Goal: Information Seeking & Learning: Check status

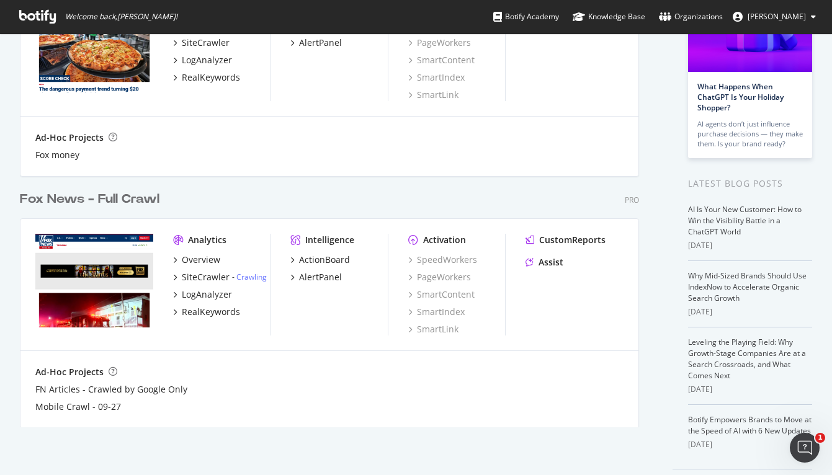
scroll to position [177, 0]
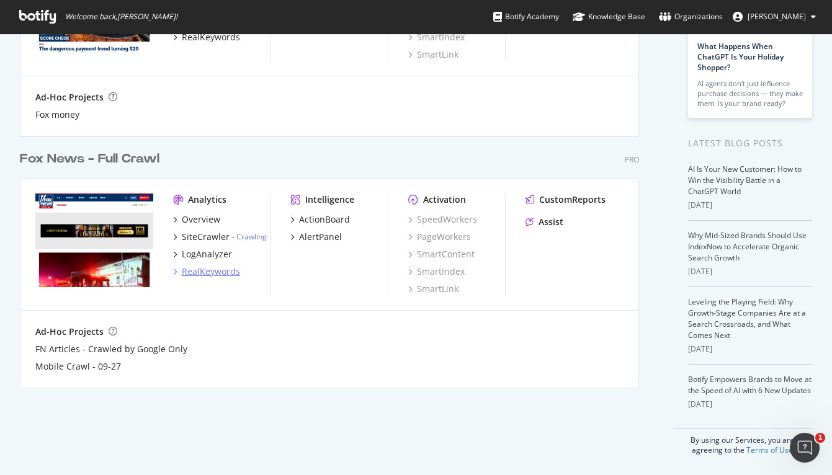
click at [211, 272] on div "RealKeywords" at bounding box center [211, 271] width 58 height 12
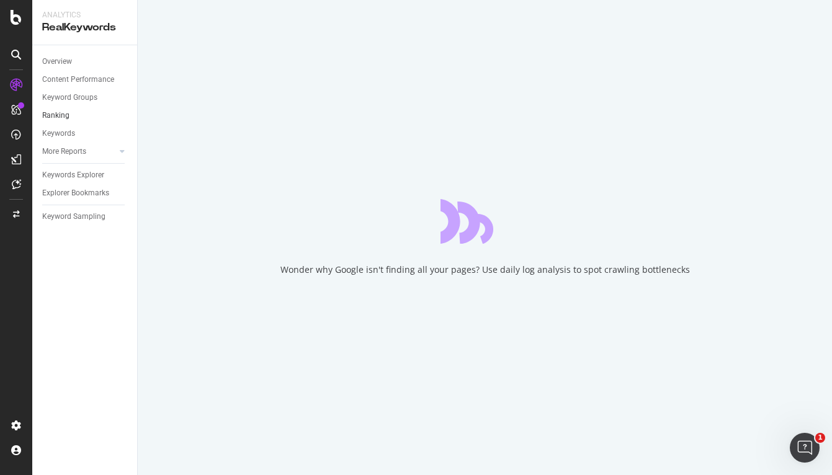
click at [71, 117] on link "Ranking" at bounding box center [85, 115] width 86 height 13
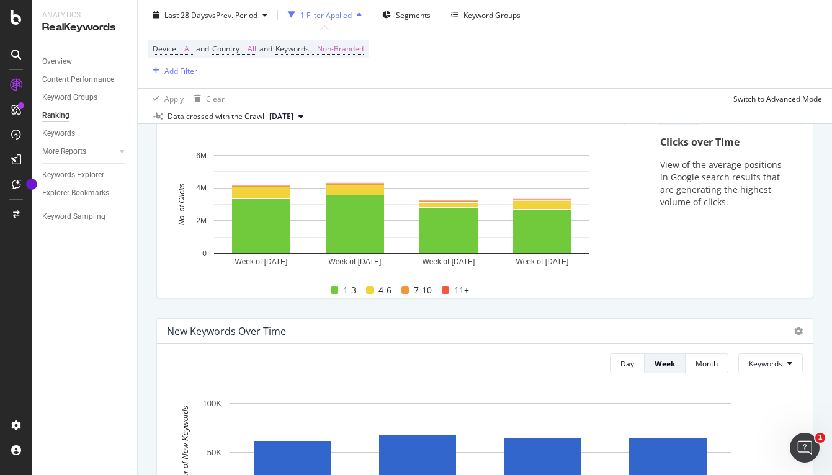
scroll to position [192, 0]
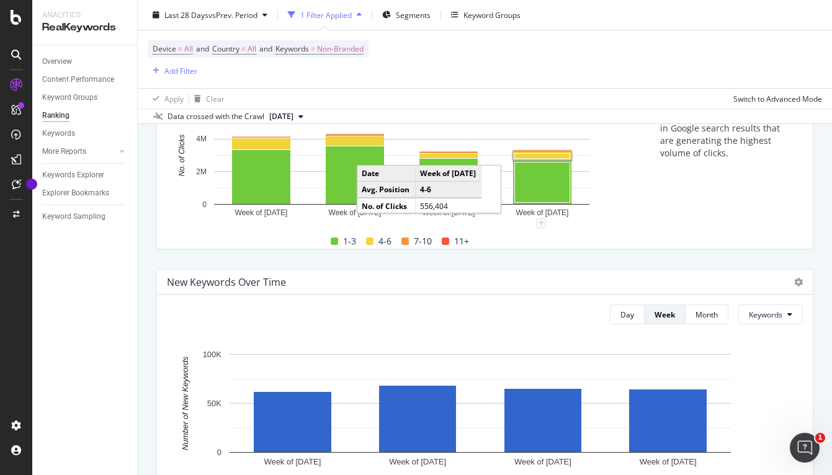
click at [546, 158] on rect "A chart." at bounding box center [542, 156] width 55 height 5
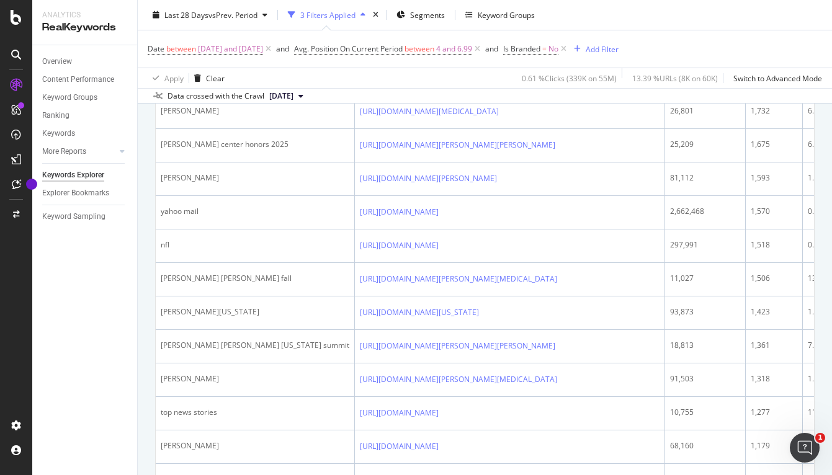
scroll to position [989, 0]
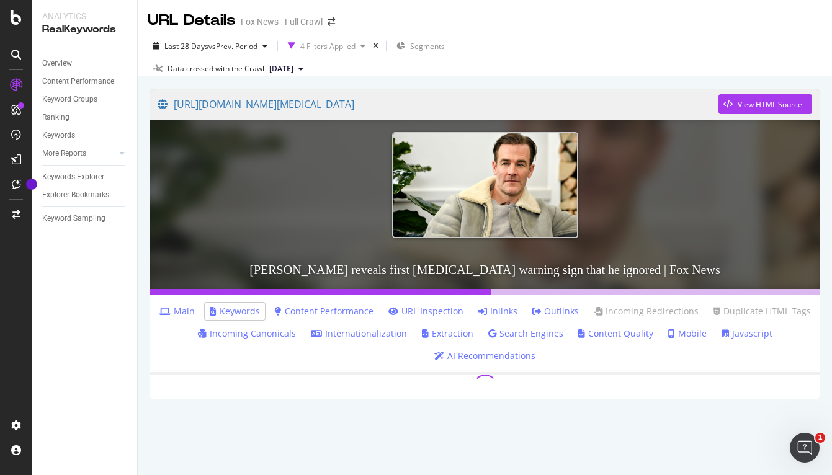
click at [395, 268] on h3 "James van der Beek reveals first colon cancer warning sign that he ignored | Fo…" at bounding box center [484, 270] width 669 height 38
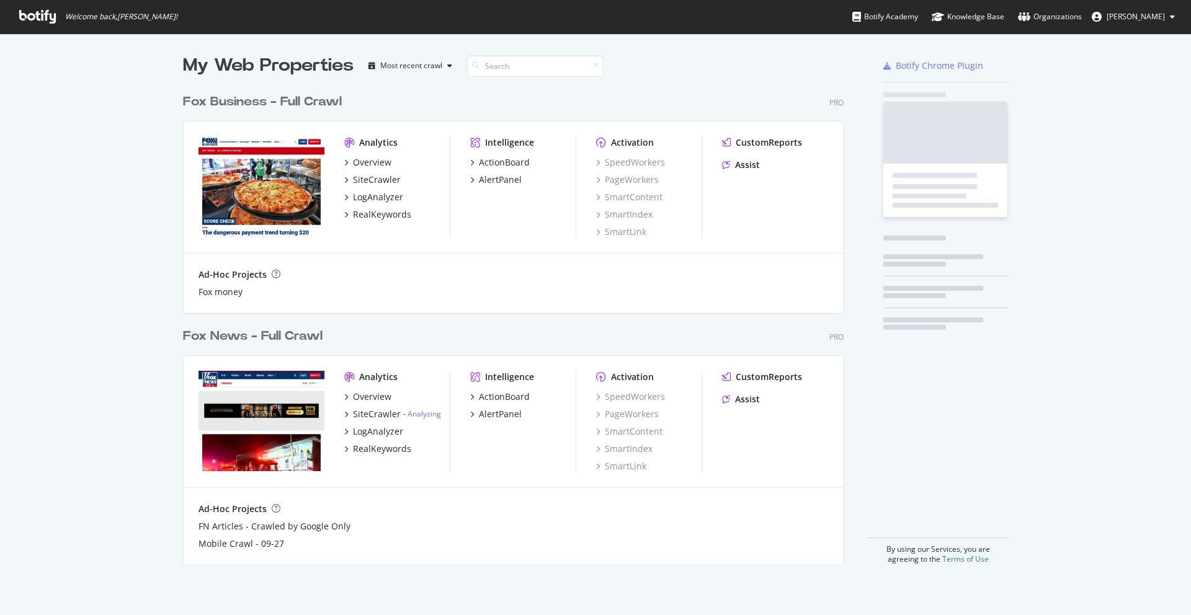
scroll to position [606, 1172]
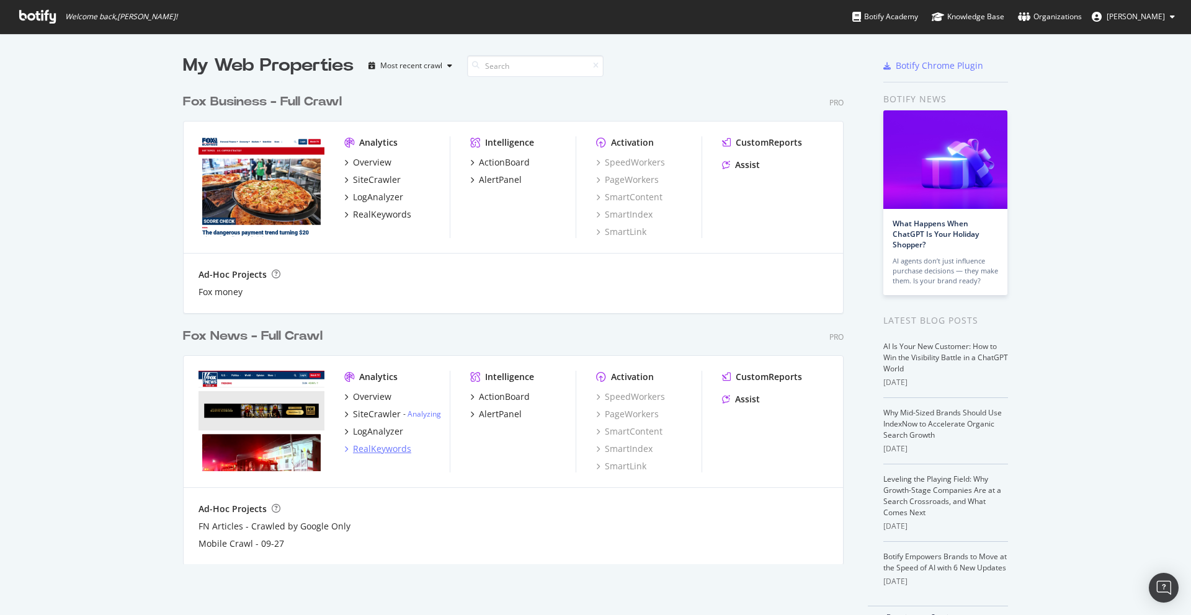
click at [365, 448] on div "RealKeywords" at bounding box center [382, 449] width 58 height 12
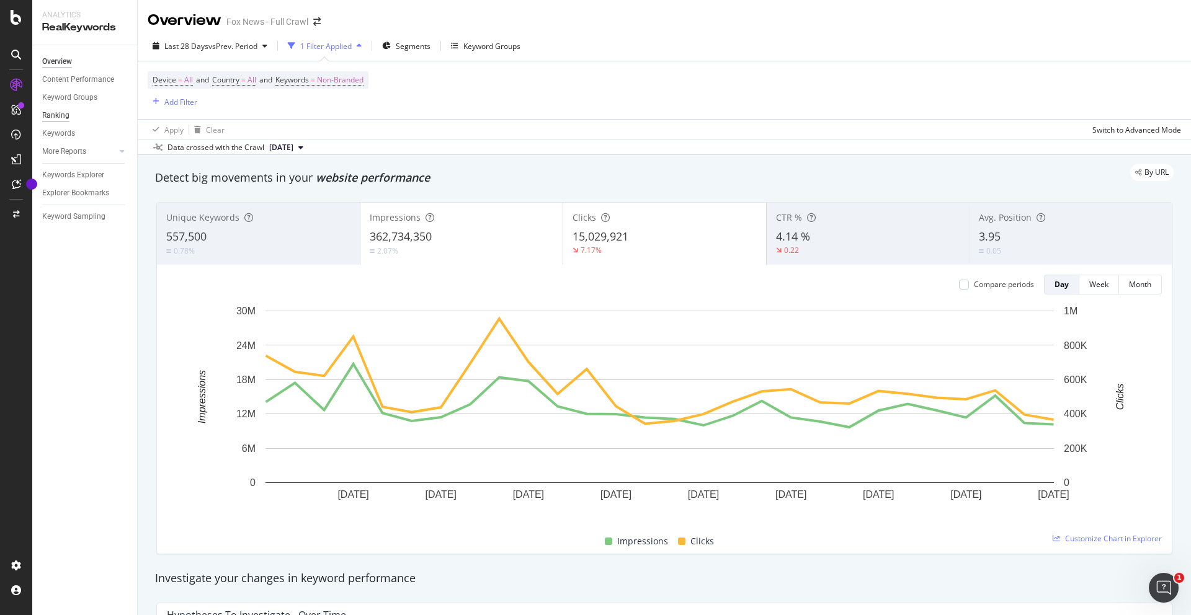
click at [61, 117] on div "Ranking" at bounding box center [55, 115] width 27 height 13
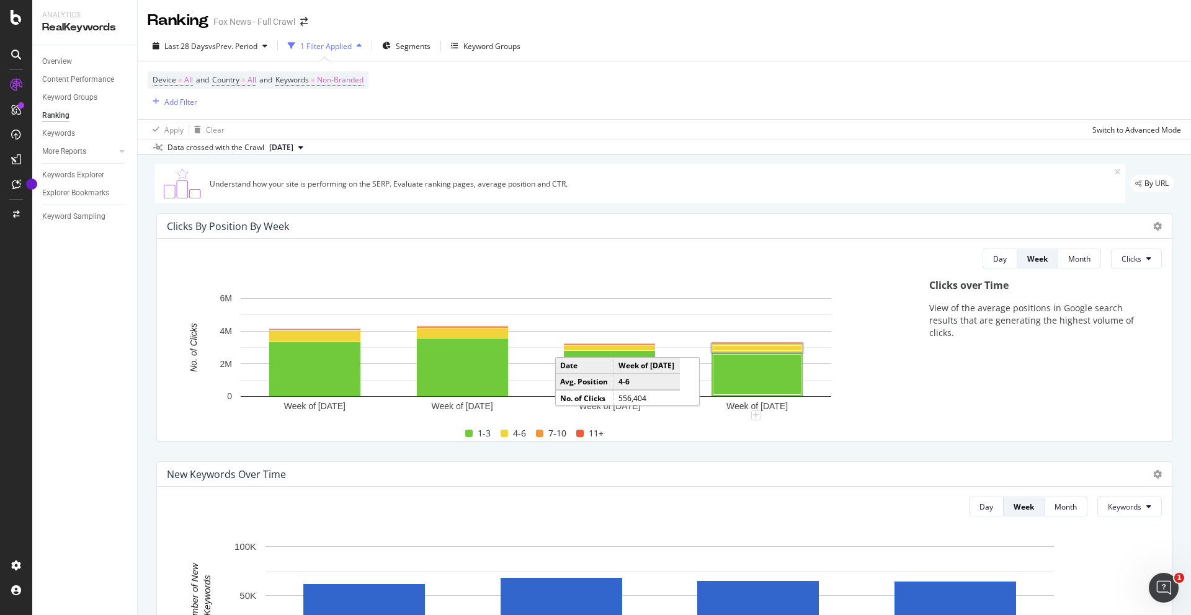
click at [725, 347] on rect "A chart." at bounding box center [757, 348] width 88 height 5
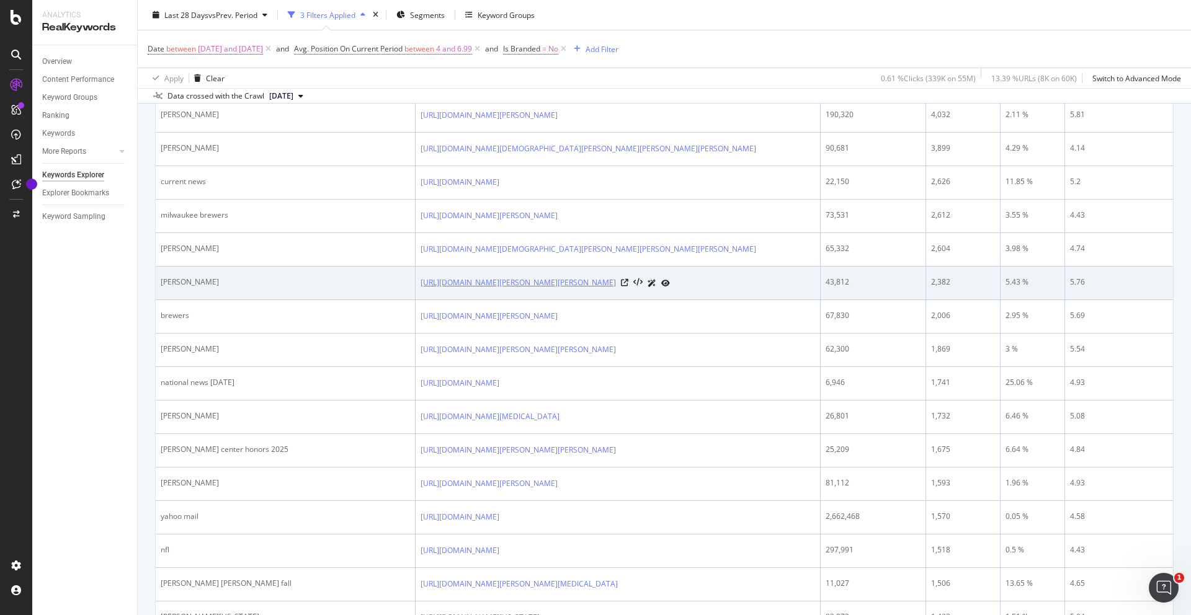
scroll to position [717, 0]
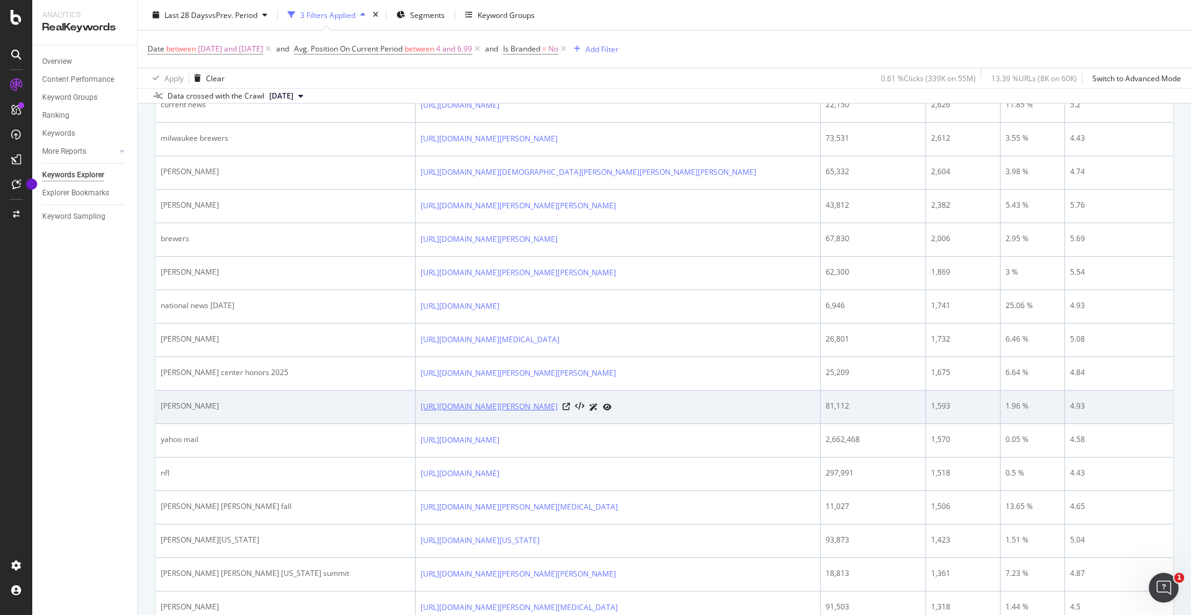
click at [420, 413] on link "https://www.foxnews.com/sports/jaguars-rookie-travis-hunters-college-gpa-resurf…" at bounding box center [488, 407] width 137 height 12
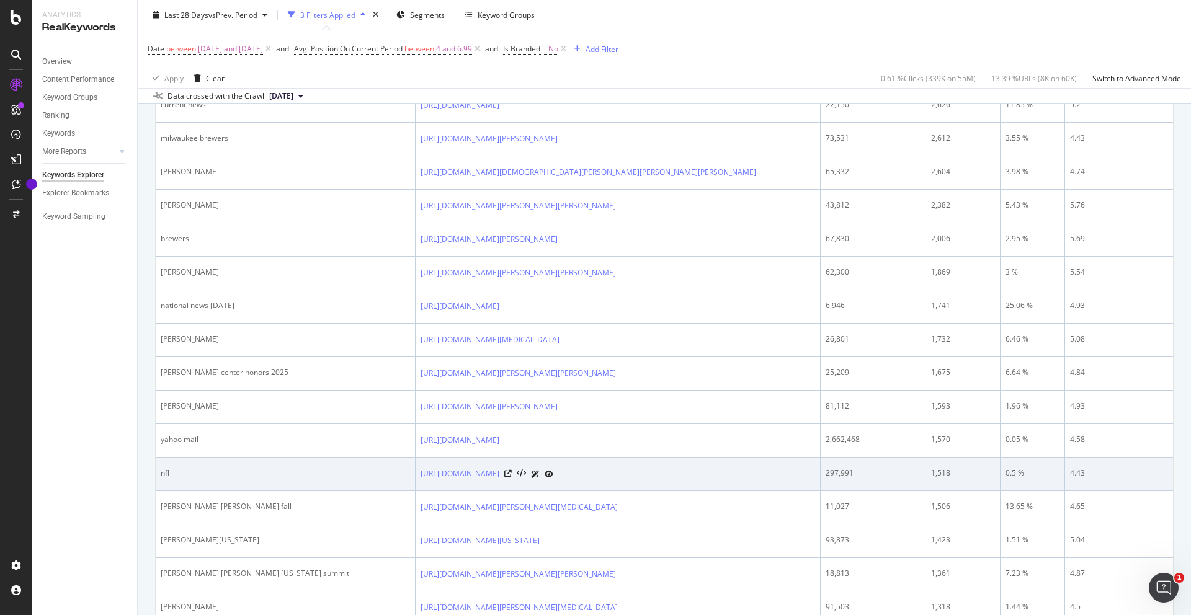
click at [420, 480] on link "https://www.foxnews.com/sports/former-giants-star-becomes-latest-nfl-player-abr…" at bounding box center [459, 474] width 79 height 12
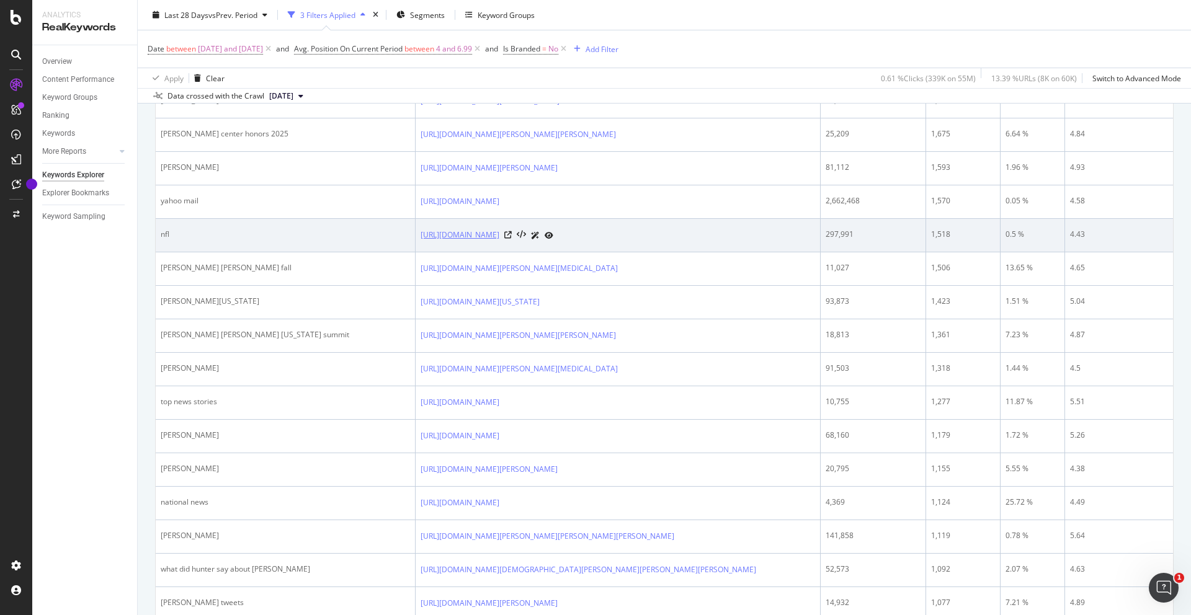
scroll to position [960, 0]
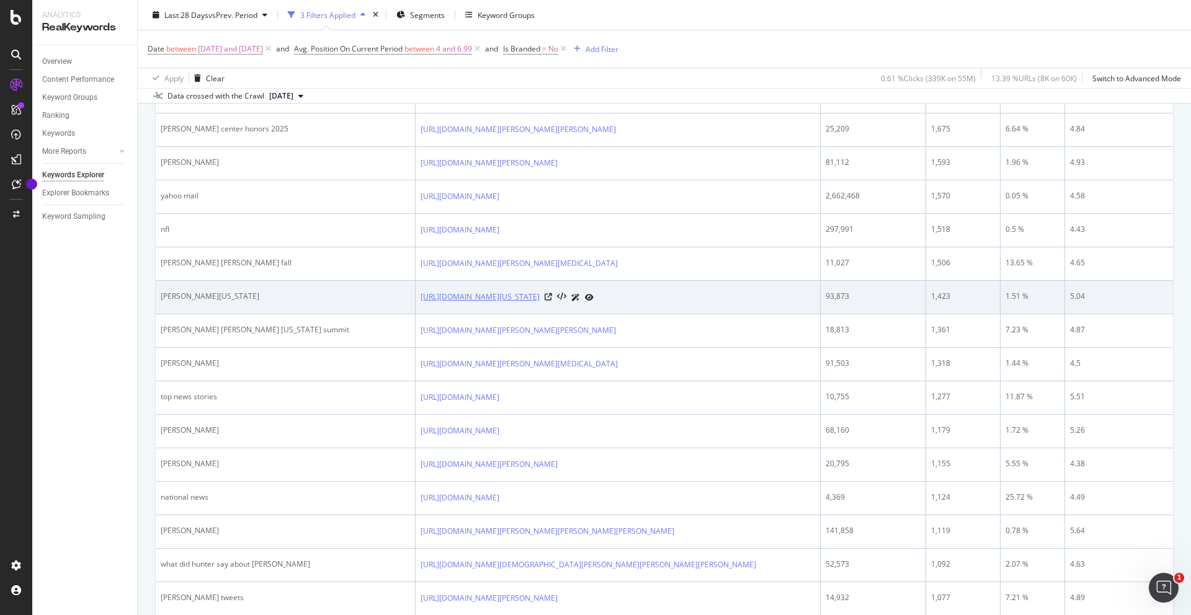
click at [420, 303] on link "[URL][DOMAIN_NAME][US_STATE]" at bounding box center [479, 297] width 119 height 12
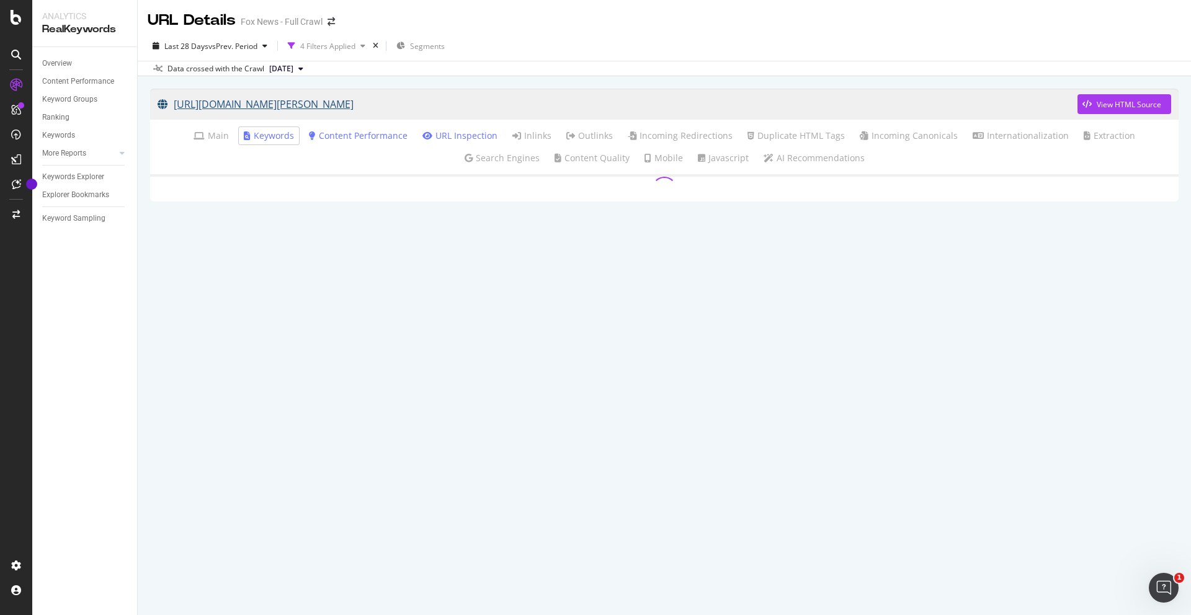
click at [428, 107] on link "[URL][DOMAIN_NAME][PERSON_NAME]" at bounding box center [617, 104] width 920 height 31
click at [483, 109] on link "https://www.foxnews.com/sports/former-giants-star-becomes-latest-nfl-player-abr…" at bounding box center [617, 104] width 920 height 31
click at [510, 107] on link "[URL][DOMAIN_NAME][US_STATE]" at bounding box center [617, 104] width 920 height 31
